Goal: Navigation & Orientation: Find specific page/section

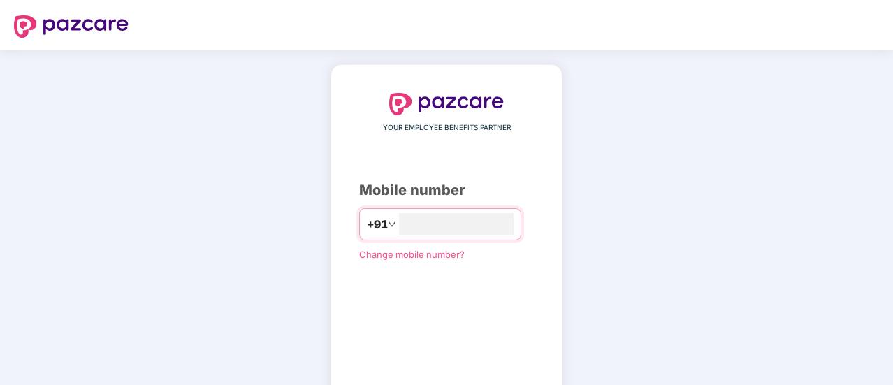
type input "**********"
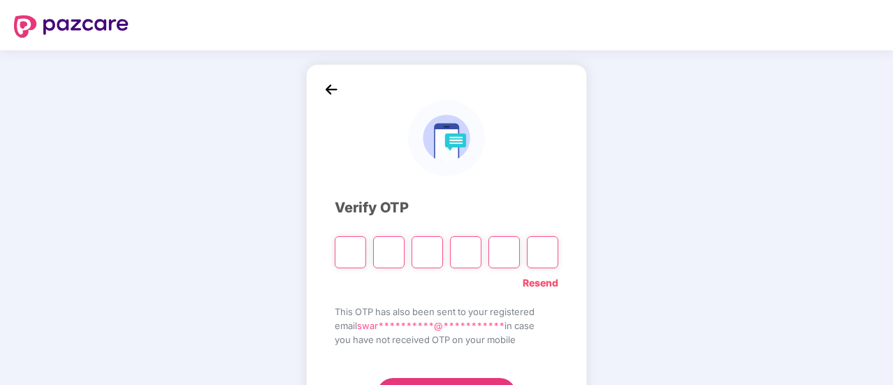
type input "*"
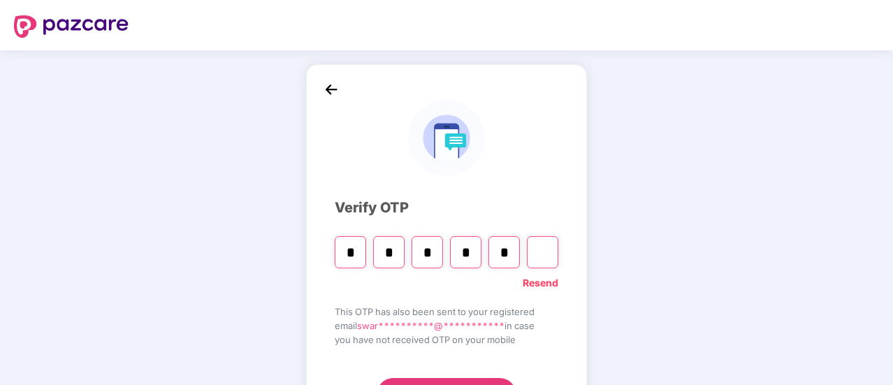
type input "*"
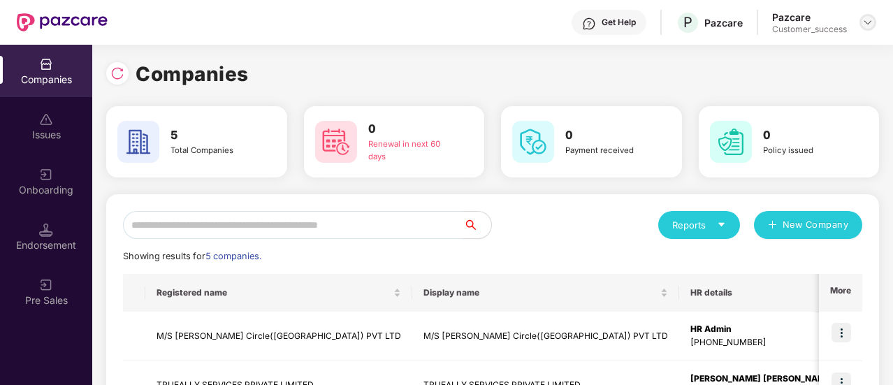
click at [867, 20] on img at bounding box center [868, 22] width 11 height 11
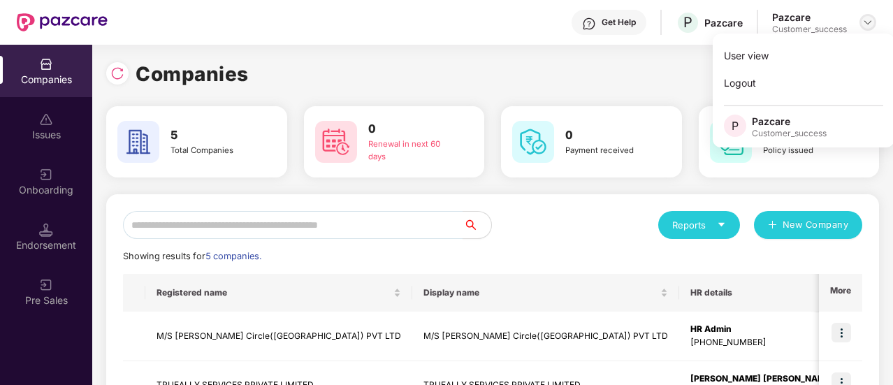
click at [867, 20] on img at bounding box center [868, 22] width 11 height 11
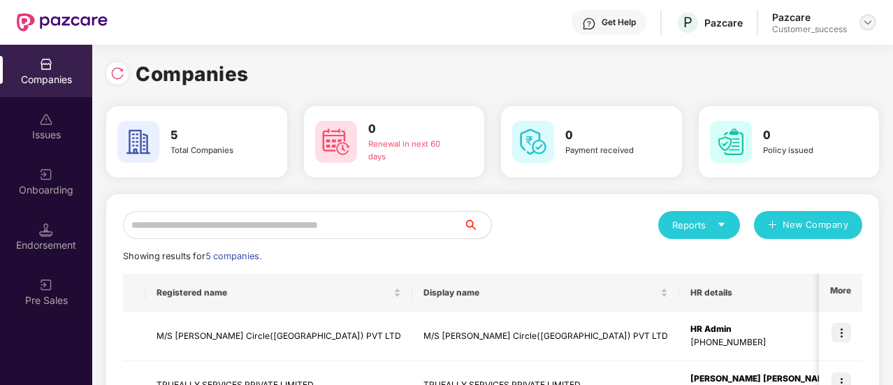
click at [867, 20] on img at bounding box center [868, 22] width 11 height 11
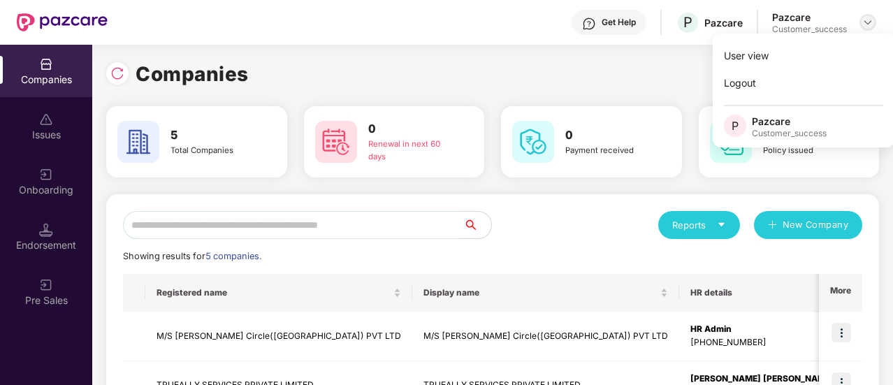
click at [867, 20] on img at bounding box center [868, 22] width 11 height 11
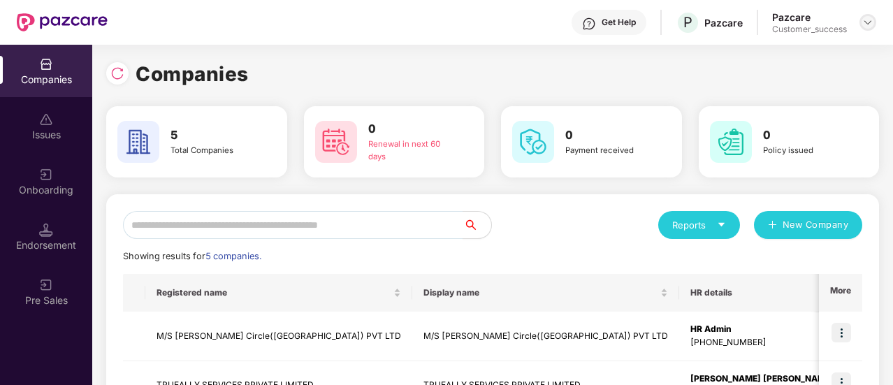
click at [867, 20] on img at bounding box center [868, 22] width 11 height 11
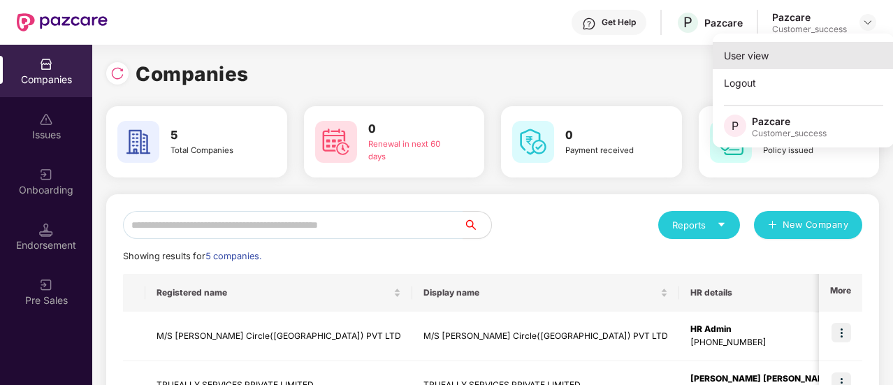
click at [776, 53] on div "User view" at bounding box center [804, 55] width 182 height 27
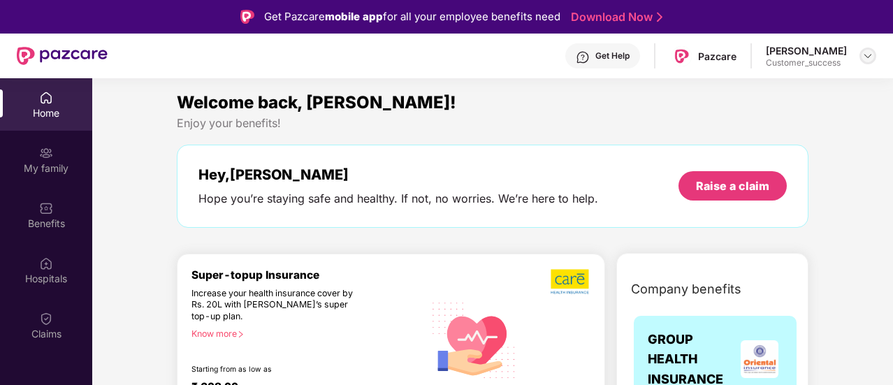
click at [861, 55] on div at bounding box center [868, 56] width 17 height 17
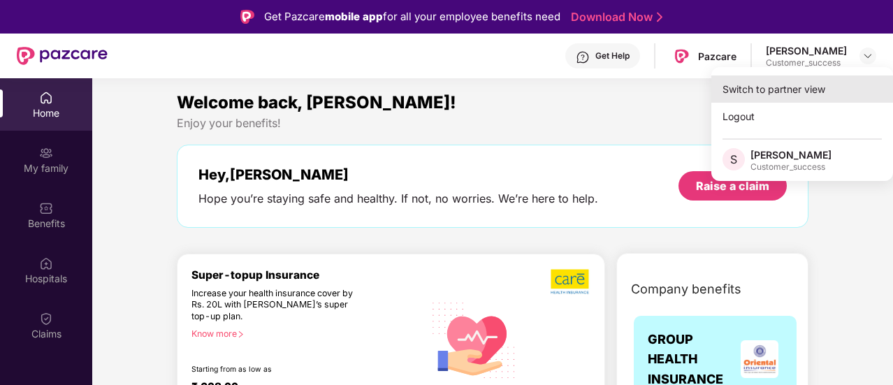
click at [751, 94] on div "Switch to partner view" at bounding box center [803, 88] width 182 height 27
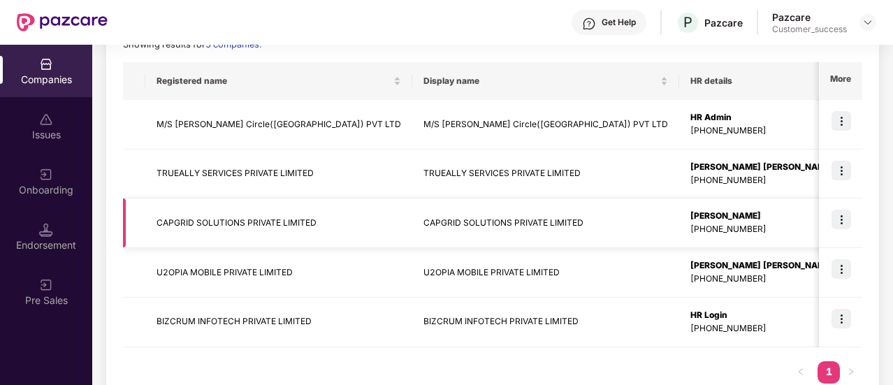
click at [266, 216] on td "CAPGRID SOLUTIONS PRIVATE LIMITED" at bounding box center [278, 224] width 267 height 50
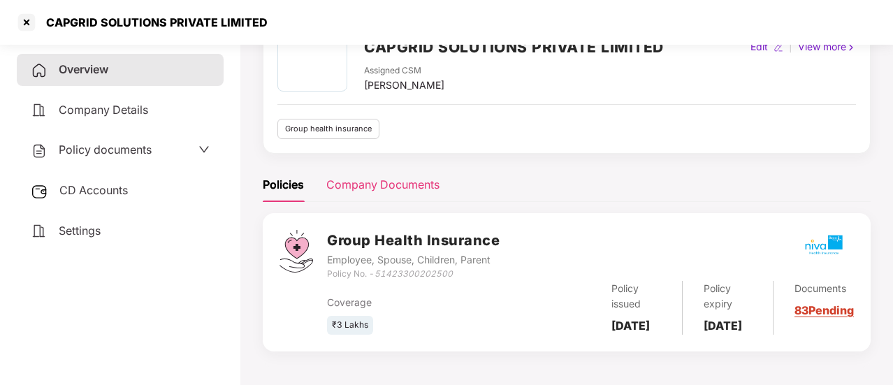
scroll to position [91, 0]
click at [375, 176] on div "Company Documents" at bounding box center [382, 184] width 113 height 17
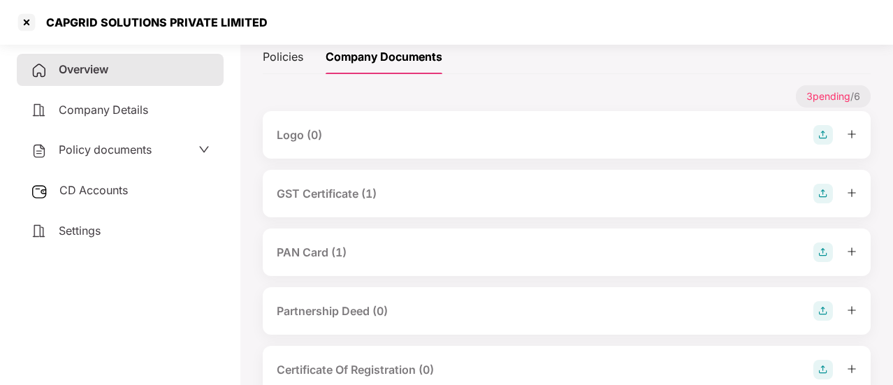
scroll to position [208, 0]
click at [287, 52] on div "Policies" at bounding box center [283, 54] width 41 height 17
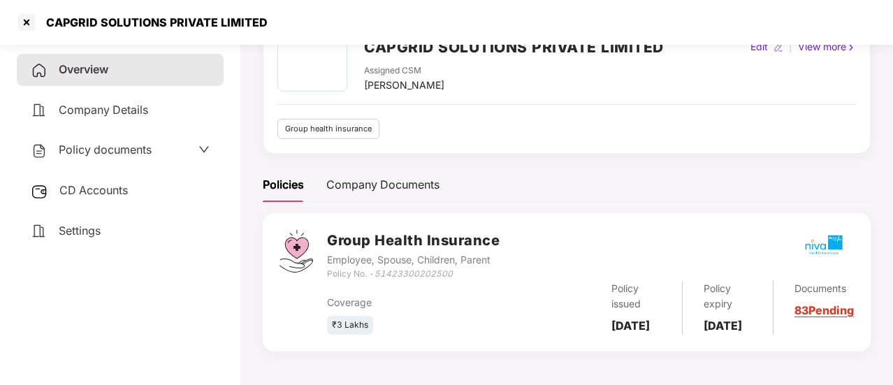
scroll to position [94, 0]
click at [813, 308] on link "83 Pending" at bounding box center [824, 310] width 59 height 14
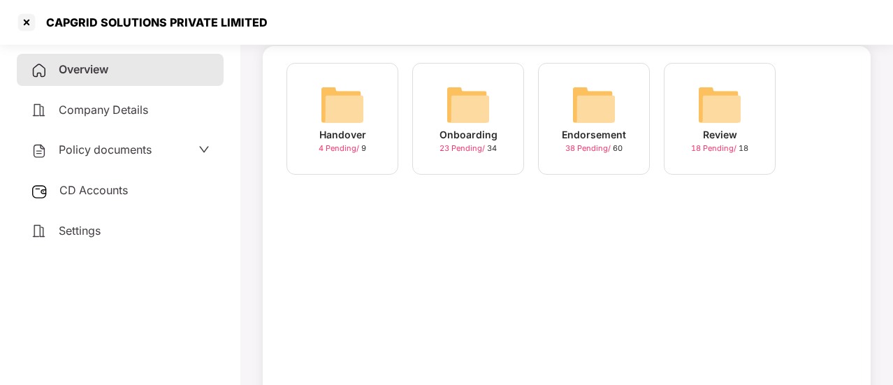
click at [336, 104] on img at bounding box center [342, 104] width 45 height 45
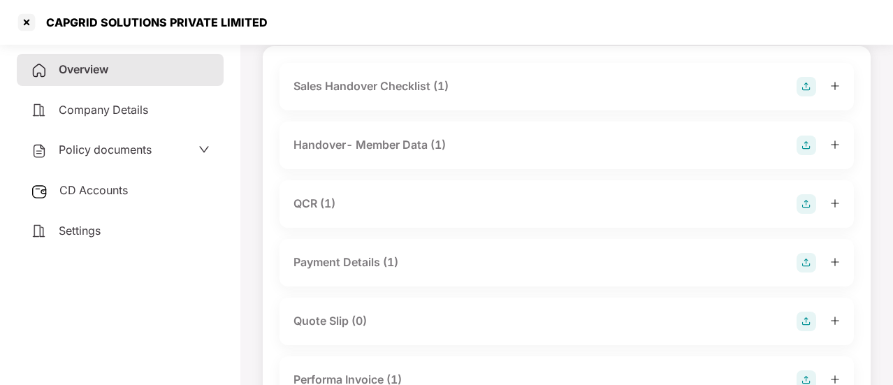
click at [420, 85] on div "Sales Handover Checklist (1)" at bounding box center [371, 86] width 155 height 17
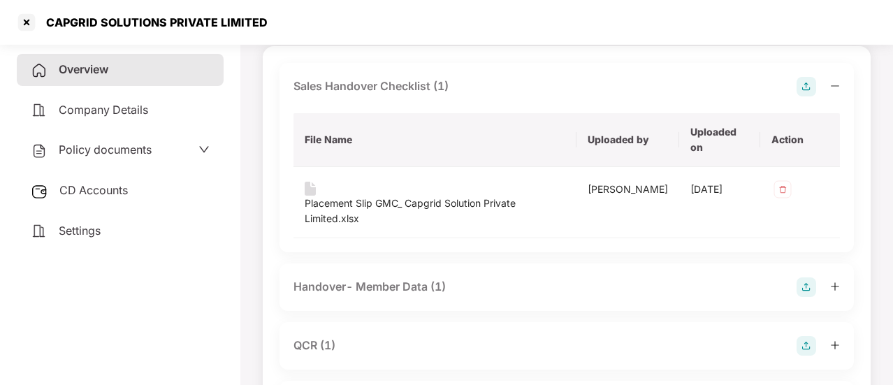
click at [395, 81] on div "Sales Handover Checklist (1)" at bounding box center [371, 86] width 155 height 17
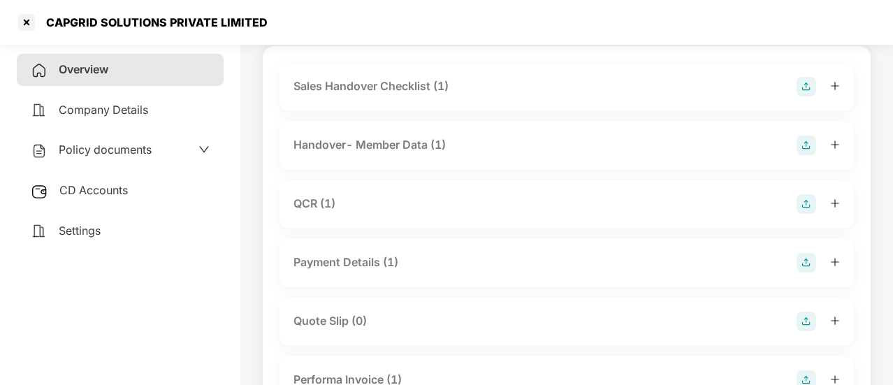
click at [369, 149] on div "Handover- Member Data (1)" at bounding box center [370, 144] width 152 height 17
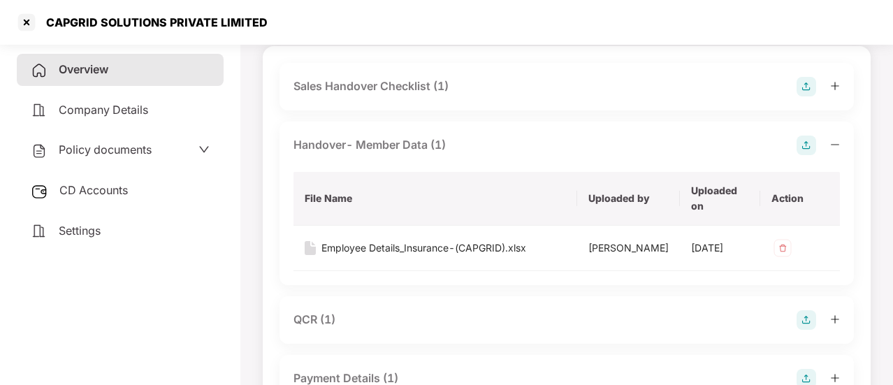
click at [391, 148] on div "Handover- Member Data (1)" at bounding box center [370, 144] width 152 height 17
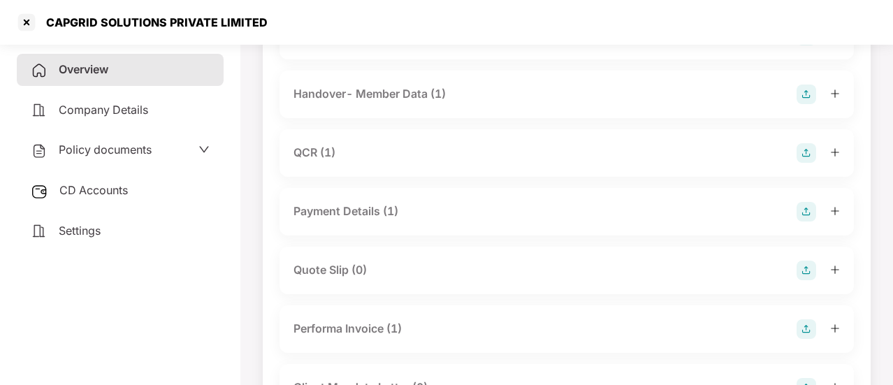
scroll to position [146, 0]
click at [380, 148] on div "QCR (1)" at bounding box center [567, 153] width 547 height 20
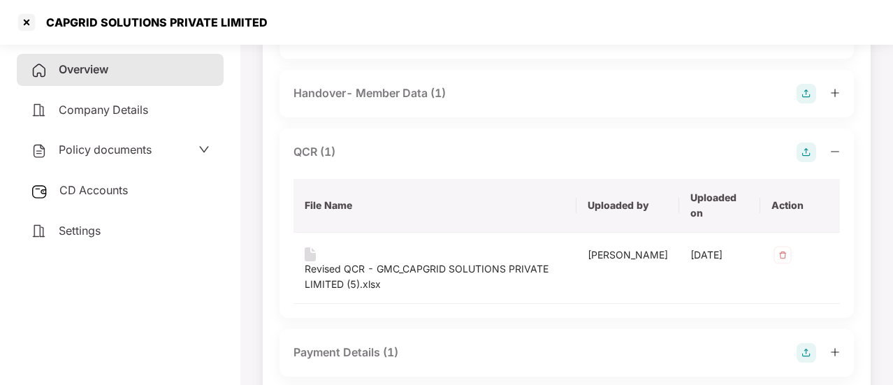
click at [380, 148] on div "QCR (1)" at bounding box center [567, 153] width 547 height 20
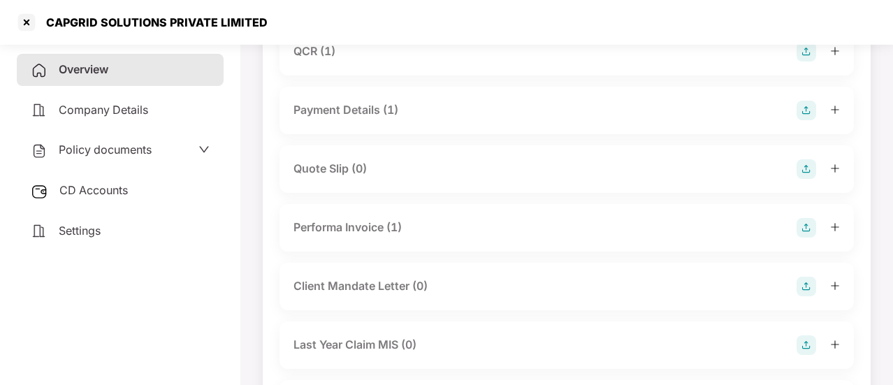
scroll to position [247, 0]
click at [371, 108] on div "Payment Details (1)" at bounding box center [346, 109] width 105 height 17
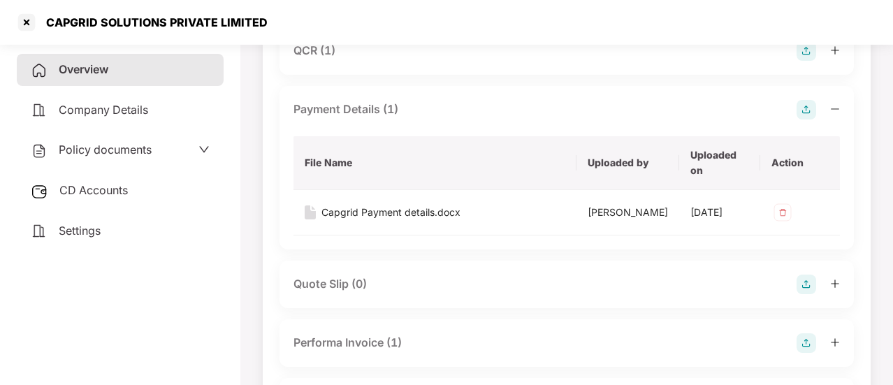
click at [371, 108] on div "Payment Details (1)" at bounding box center [346, 109] width 105 height 17
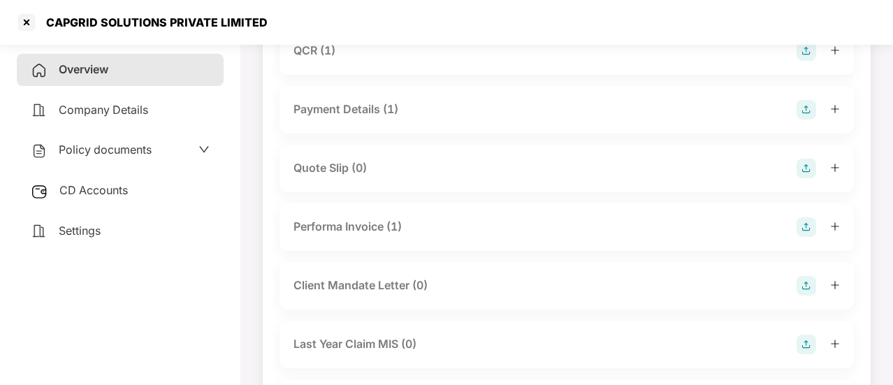
scroll to position [334, 0]
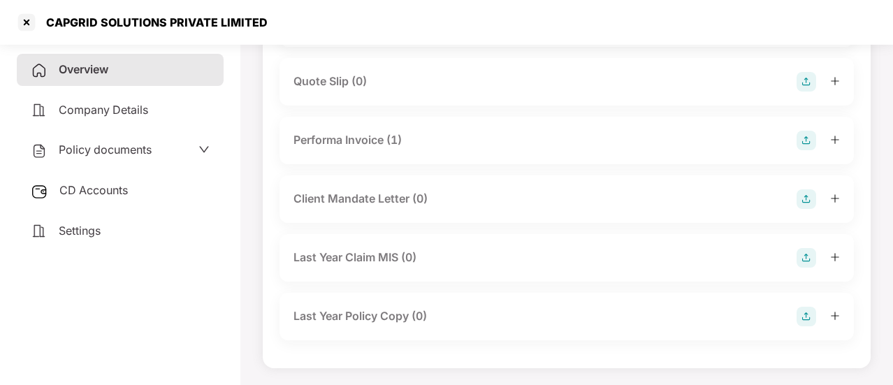
click at [359, 134] on div "Performa Invoice (1)" at bounding box center [348, 139] width 108 height 17
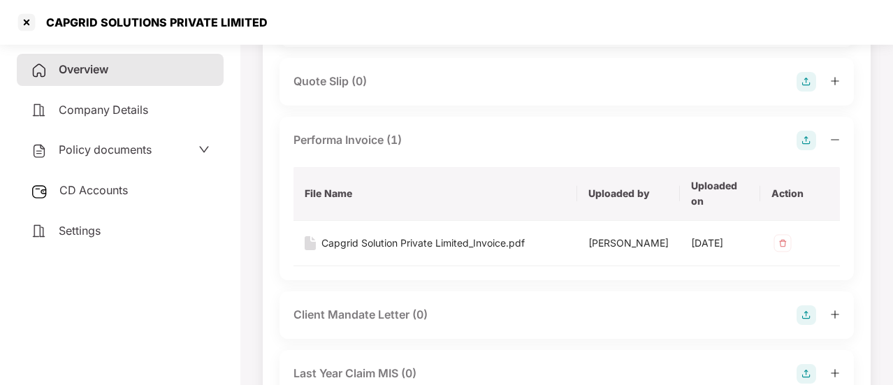
click at [359, 134] on div "Performa Invoice (1)" at bounding box center [348, 139] width 108 height 17
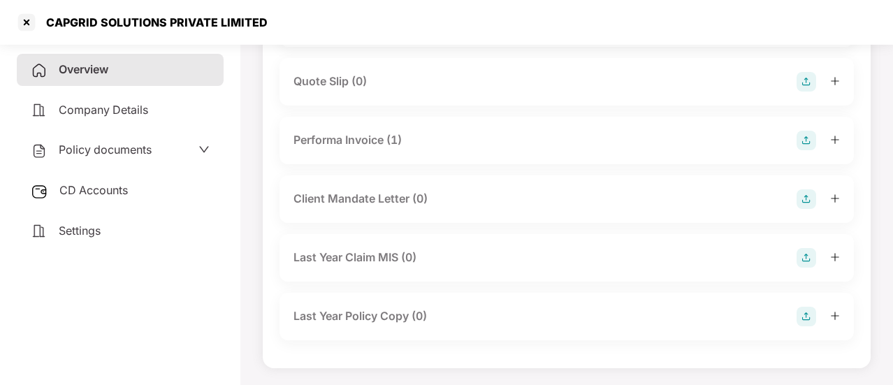
scroll to position [0, 0]
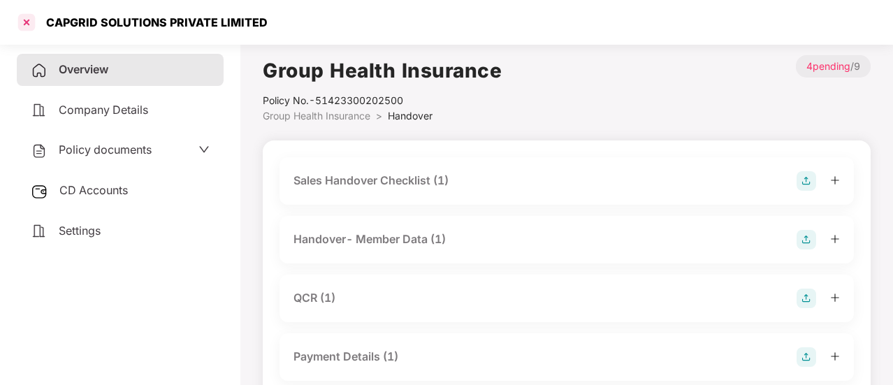
click at [31, 19] on div at bounding box center [26, 22] width 22 height 22
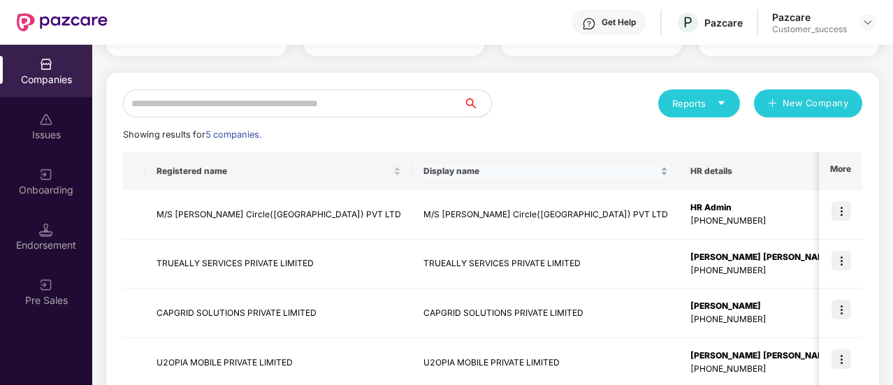
scroll to position [130, 0]
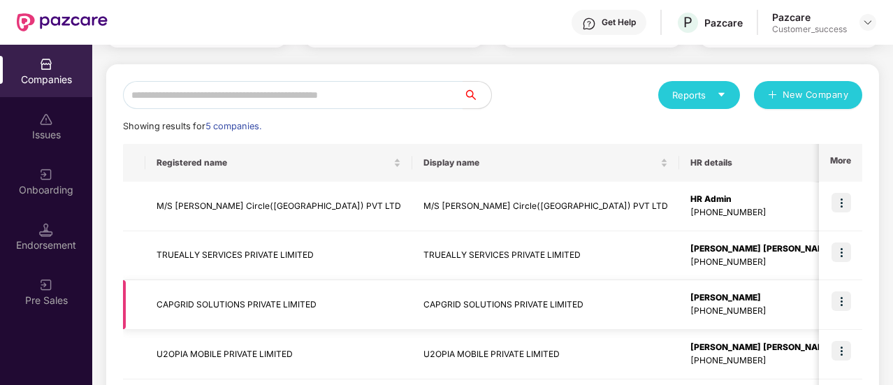
click at [691, 307] on div "[PHONE_NUMBER]" at bounding box center [762, 311] width 143 height 13
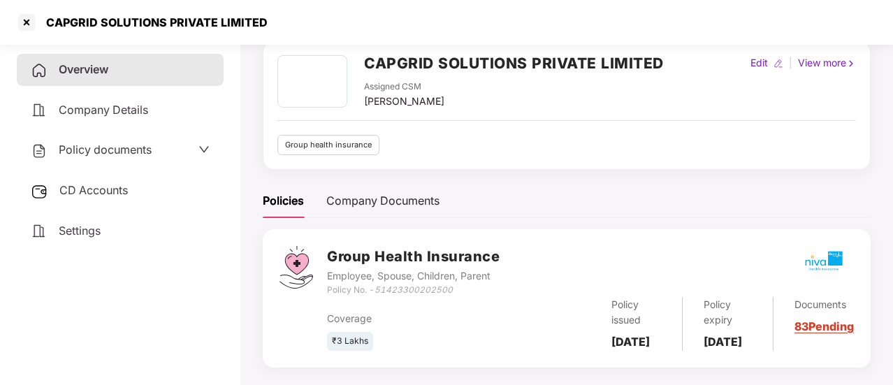
scroll to position [73, 0]
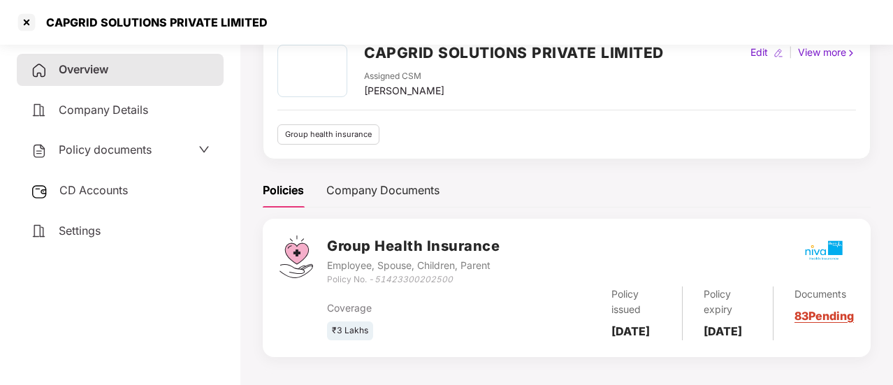
click at [110, 104] on span "Company Details" at bounding box center [103, 110] width 89 height 14
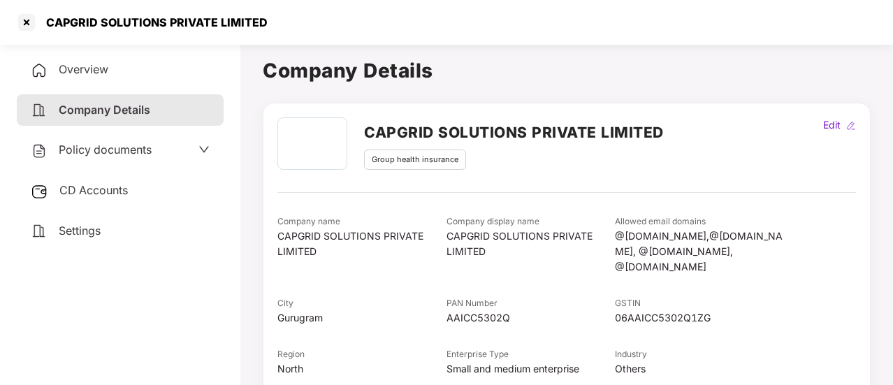
click at [80, 60] on div "Overview" at bounding box center [120, 70] width 207 height 32
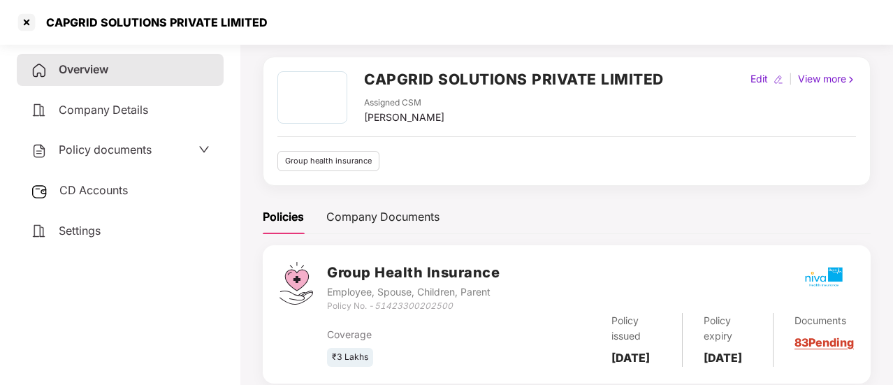
scroll to position [48, 0]
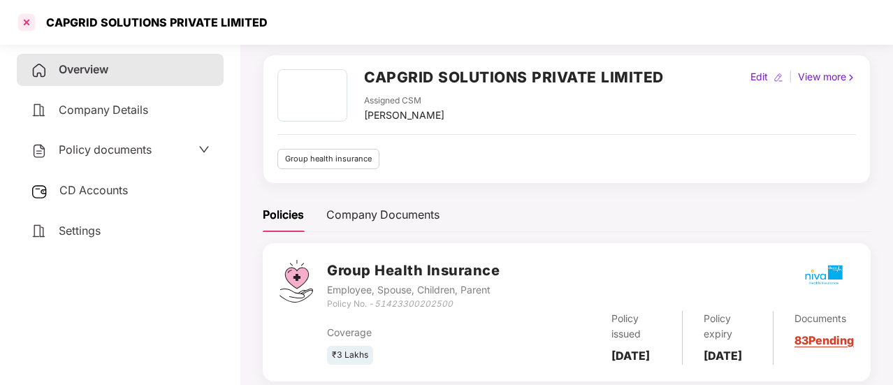
click at [22, 25] on div at bounding box center [26, 22] width 22 height 22
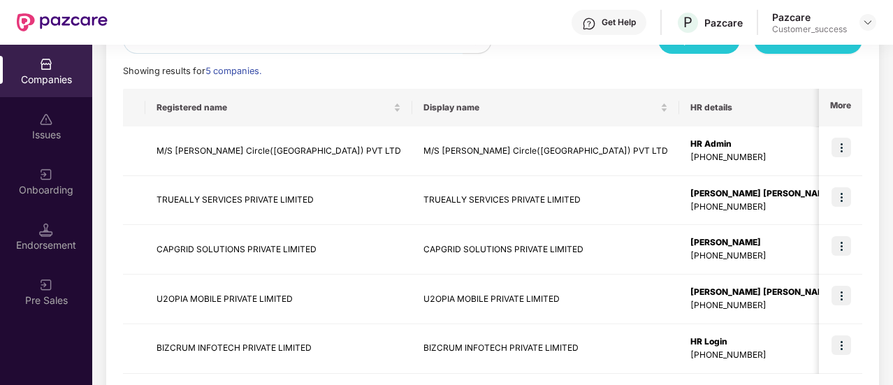
scroll to position [186, 0]
click at [843, 247] on img at bounding box center [842, 246] width 20 height 20
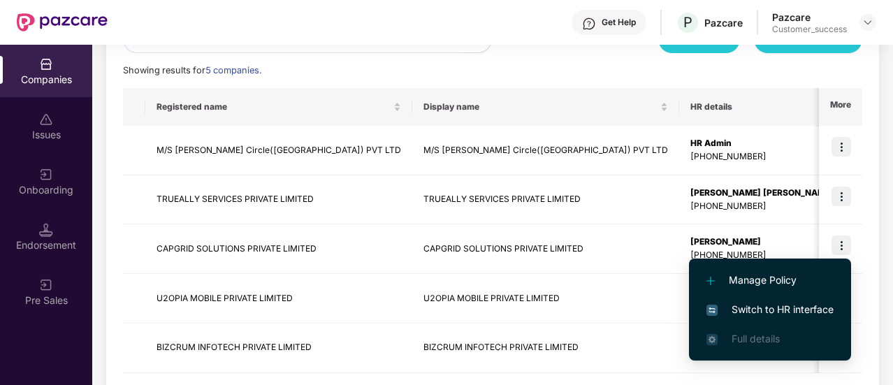
click at [786, 308] on span "Switch to HR interface" at bounding box center [770, 309] width 127 height 15
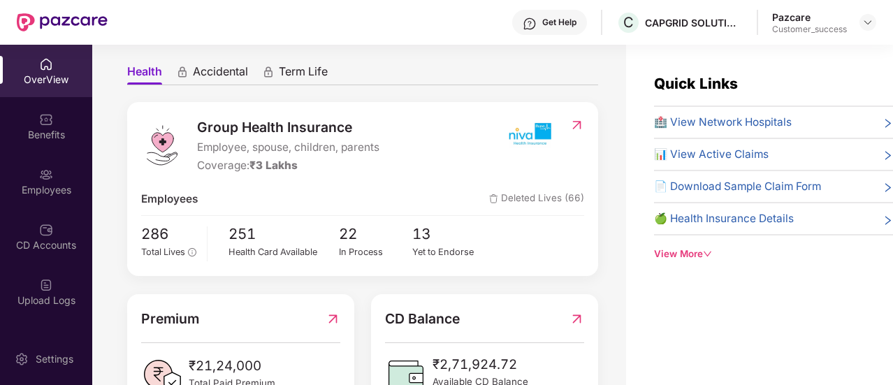
scroll to position [116, 0]
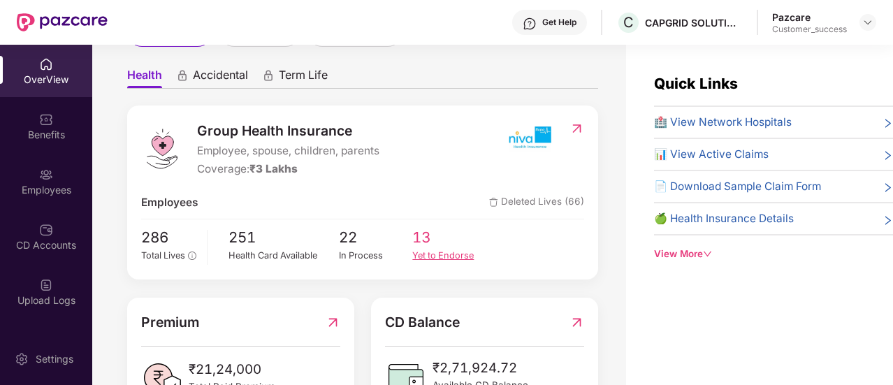
click at [429, 255] on div "Yet to Endorse" at bounding box center [449, 256] width 74 height 14
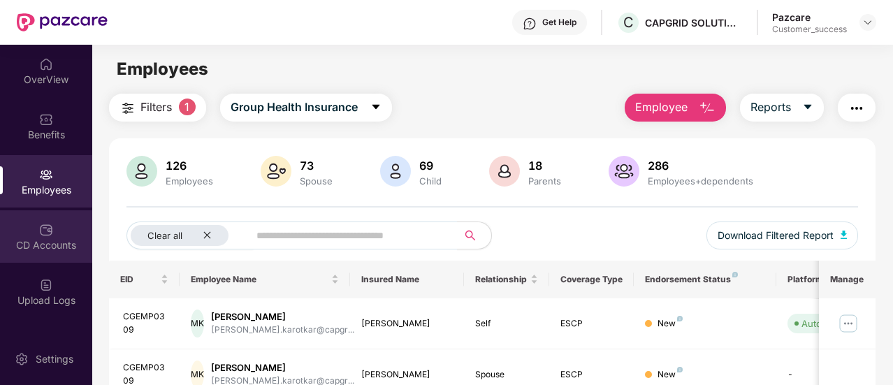
click at [55, 233] on div "CD Accounts" at bounding box center [46, 236] width 92 height 52
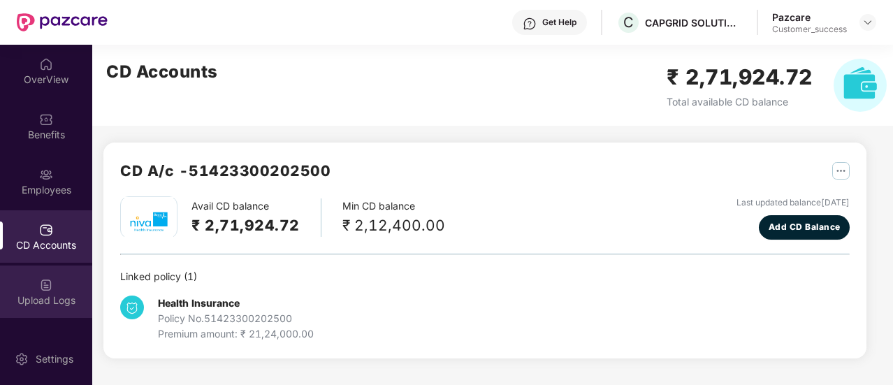
click at [46, 287] on img at bounding box center [46, 285] width 14 height 14
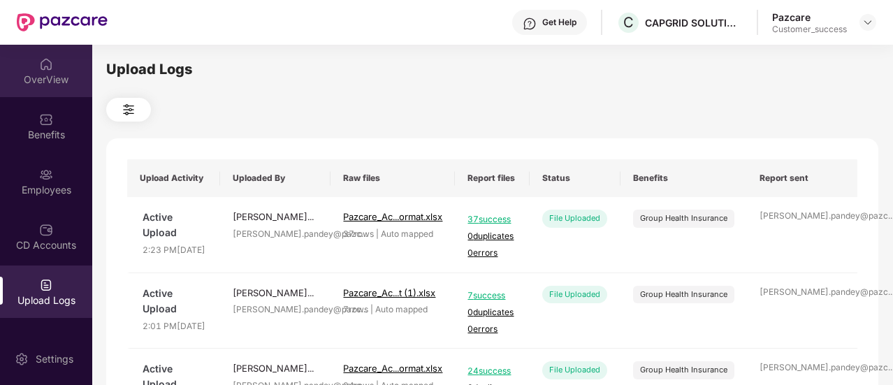
click at [51, 80] on div "OverView" at bounding box center [46, 80] width 92 height 14
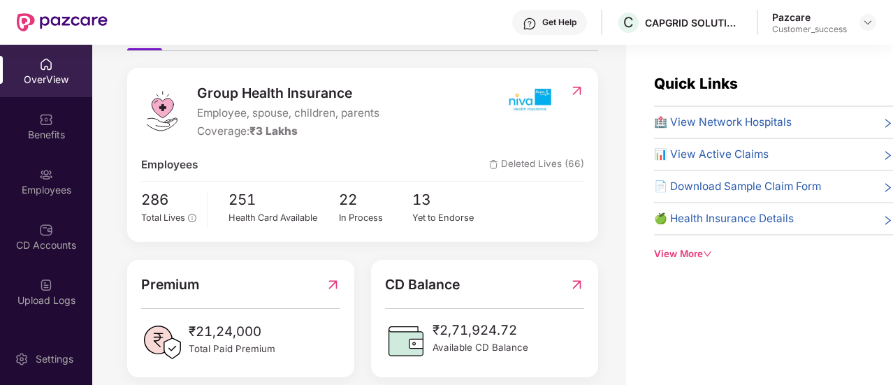
scroll to position [157, 0]
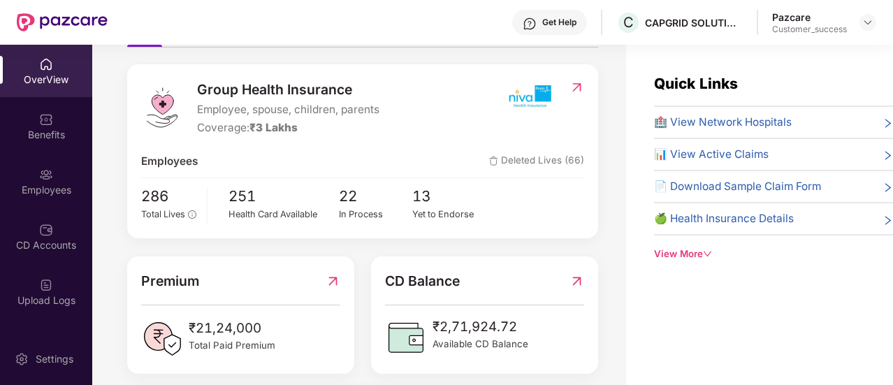
click at [680, 147] on span "📊 View Active Claims" at bounding box center [711, 154] width 115 height 17
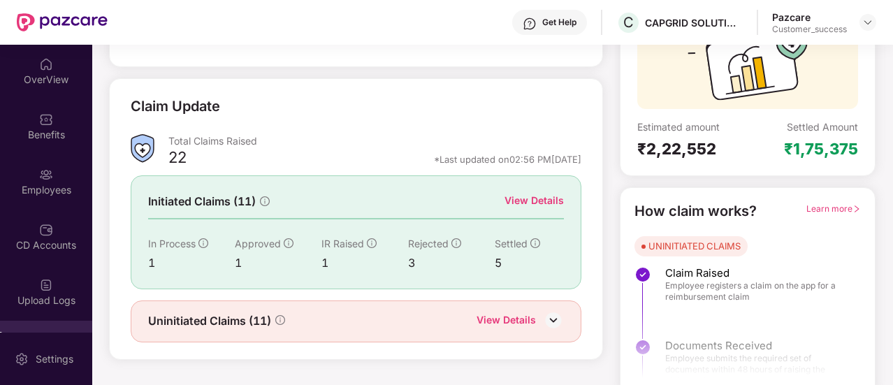
scroll to position [161, 0]
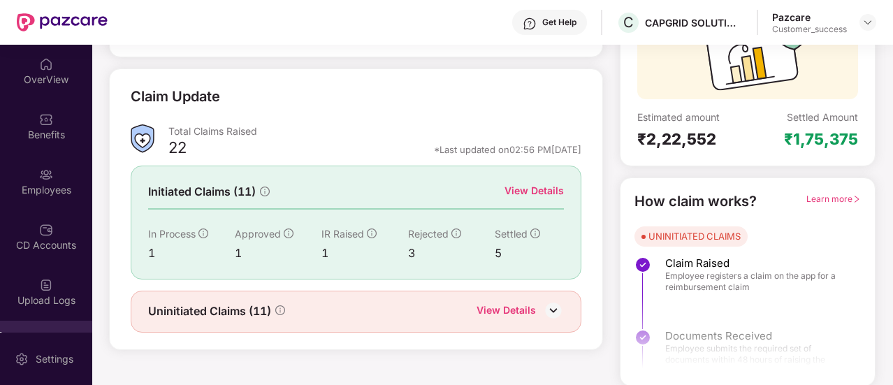
click at [396, 305] on div "Uninitiated Claims (11) View Details" at bounding box center [356, 312] width 416 height 18
click at [547, 301] on img at bounding box center [553, 310] width 21 height 21
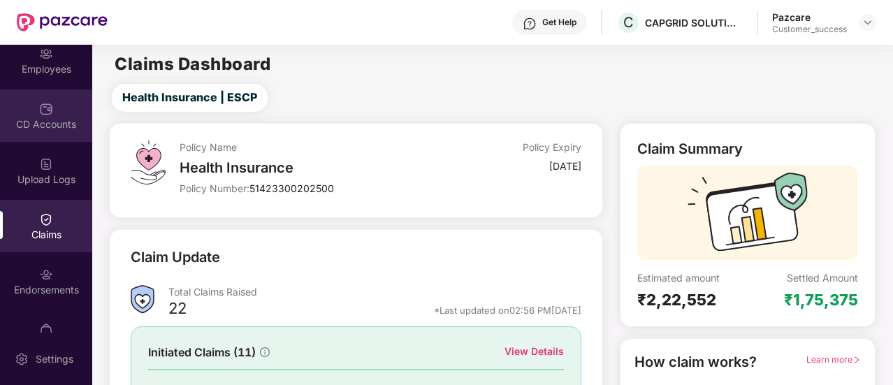
scroll to position [128, 0]
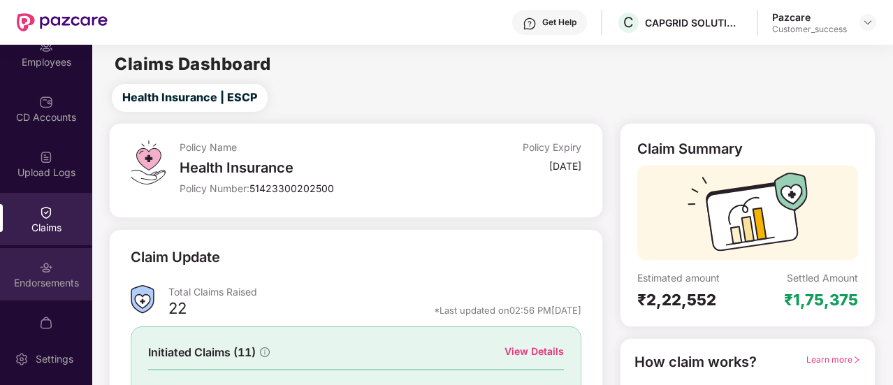
click at [52, 276] on div "Endorsements" at bounding box center [46, 283] width 92 height 14
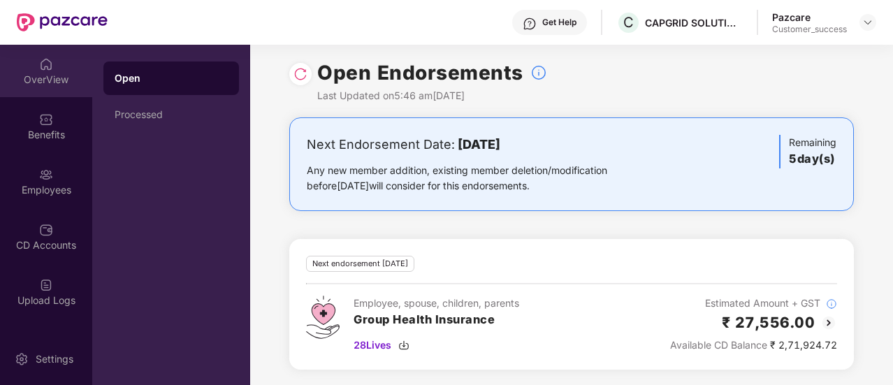
click at [49, 61] on img at bounding box center [46, 64] width 14 height 14
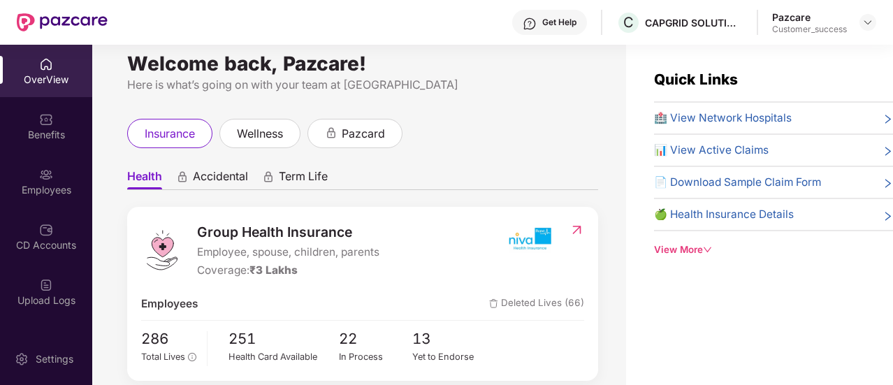
scroll to position [9, 0]
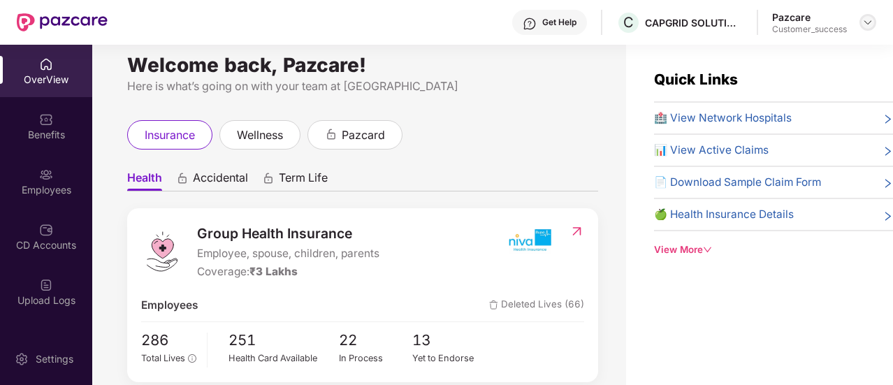
click at [867, 28] on div at bounding box center [868, 22] width 17 height 17
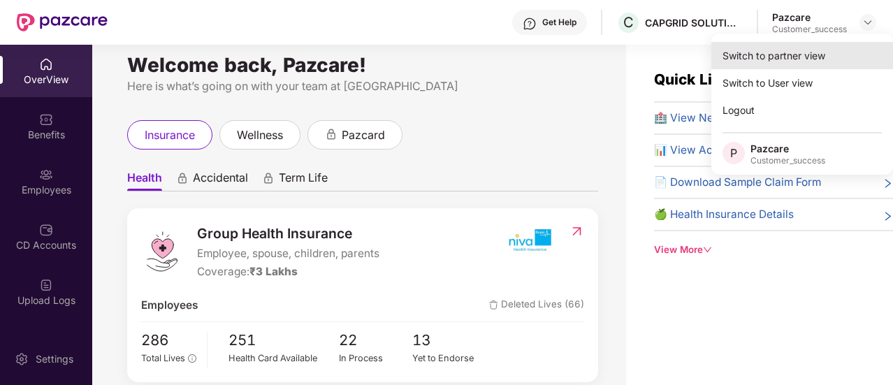
click at [797, 57] on div "Switch to partner view" at bounding box center [803, 55] width 182 height 27
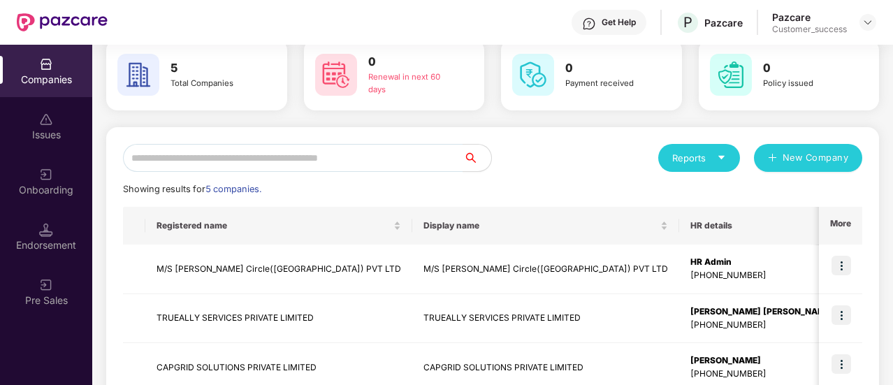
scroll to position [0, 0]
